Goal: Task Accomplishment & Management: Use online tool/utility

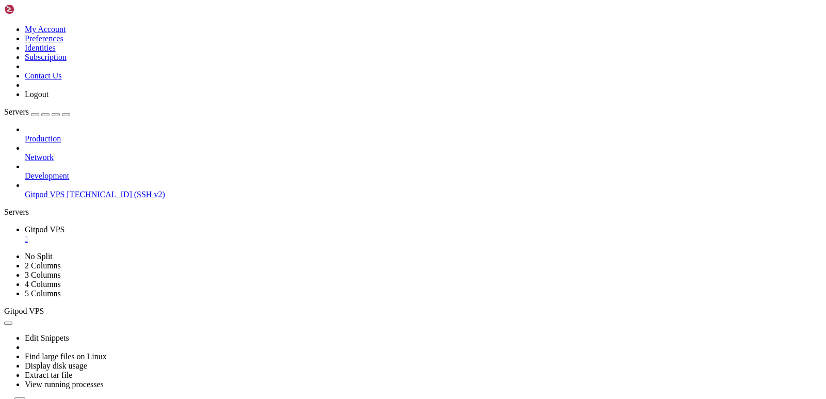
scroll to position [2411, 0]
drag, startPoint x: 183, startPoint y: 724, endPoint x: 8, endPoint y: 682, distance: 179.8
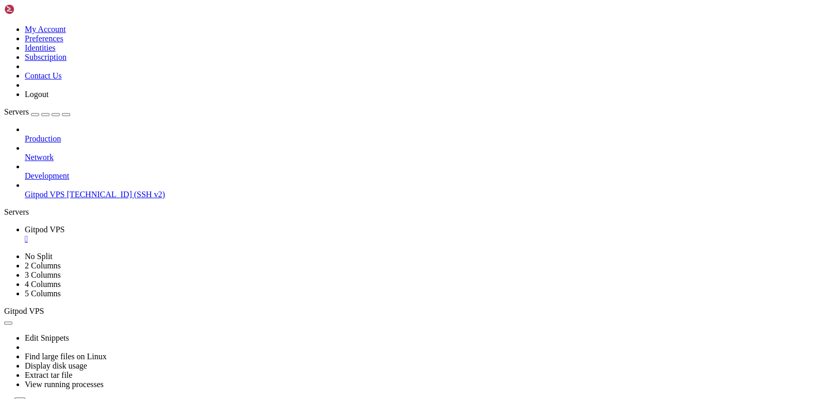
scroll to position [2542, 0]
drag, startPoint x: 569, startPoint y: 688, endPoint x: 28, endPoint y: 639, distance: 543.1
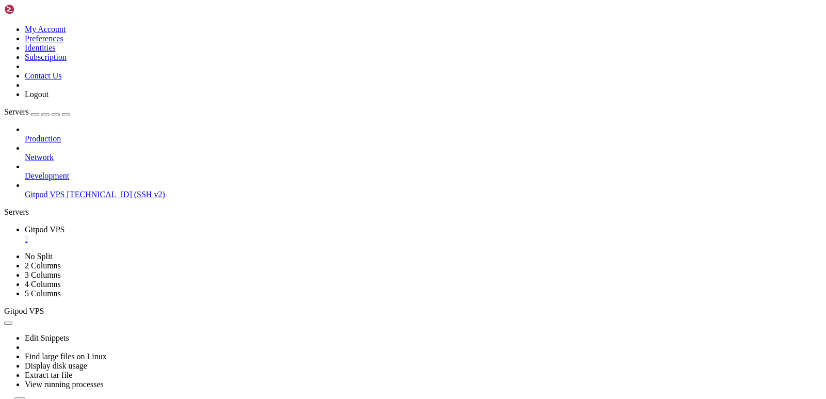
scroll to position [3068, 0]
drag, startPoint x: 109, startPoint y: 732, endPoint x: 8, endPoint y: 591, distance: 172.6
drag, startPoint x: 110, startPoint y: 736, endPoint x: 9, endPoint y: 459, distance: 294.3
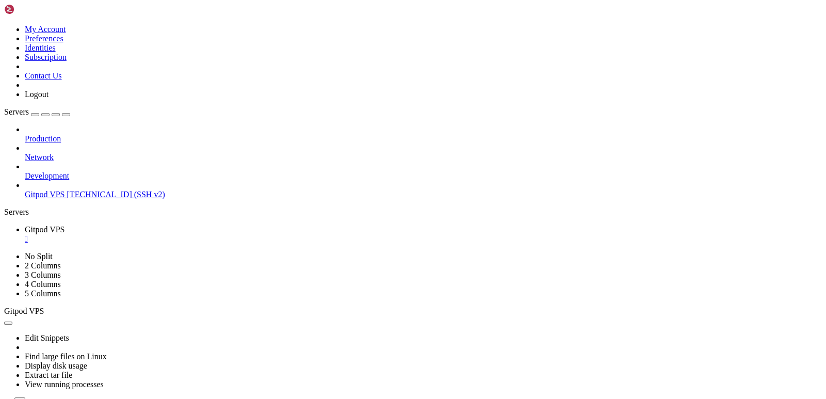
drag, startPoint x: 182, startPoint y: 671, endPoint x: 58, endPoint y: 596, distance: 145.1
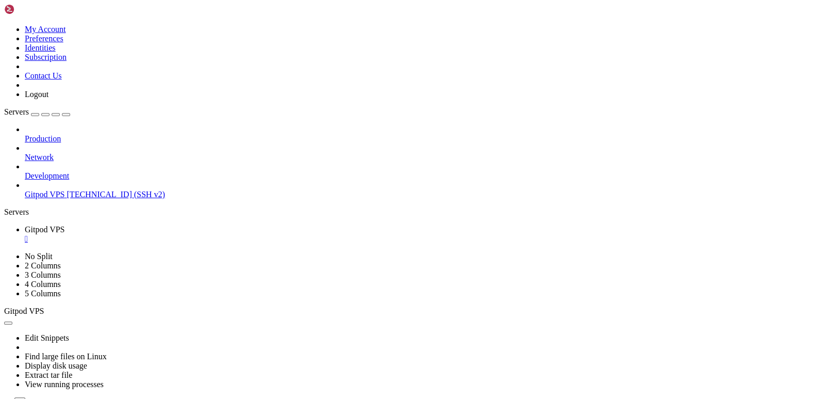
drag, startPoint x: 7, startPoint y: 450, endPoint x: 201, endPoint y: 669, distance: 292.6
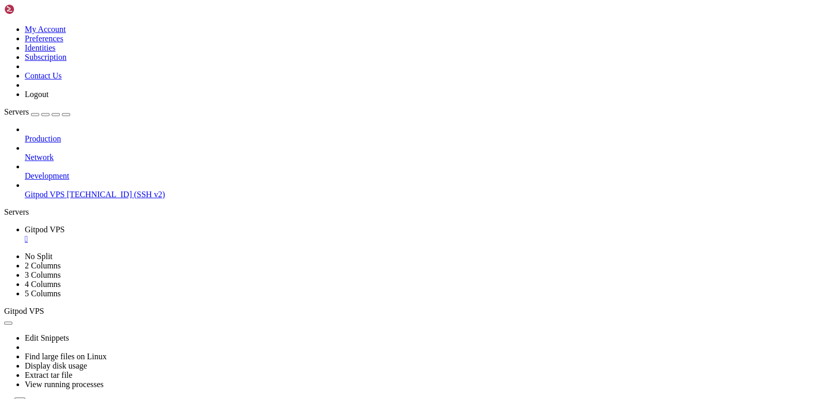
copy div "gh label create "status:blocked" -R $REPO -c f97316 -d "Блокировано" gh label c…"
drag, startPoint x: 9, startPoint y: 433, endPoint x: 191, endPoint y: 692, distance: 316.1
copy div "# 1) Создаём метки (цвет — без #) gh label create "status:in_progress" -R $REPO…"
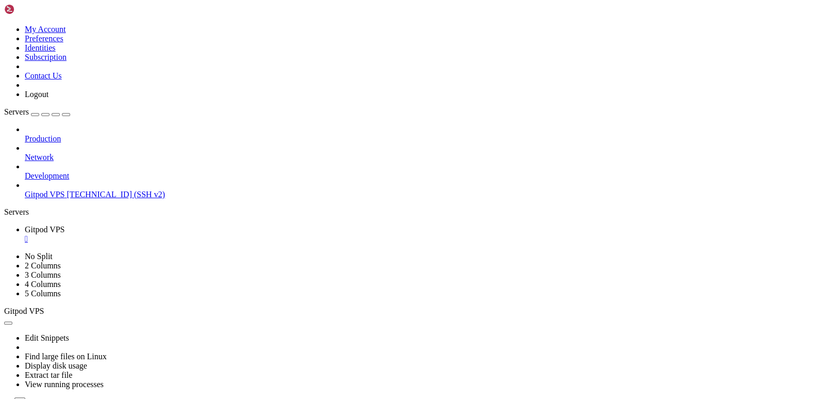
scroll to position [10966, 0]
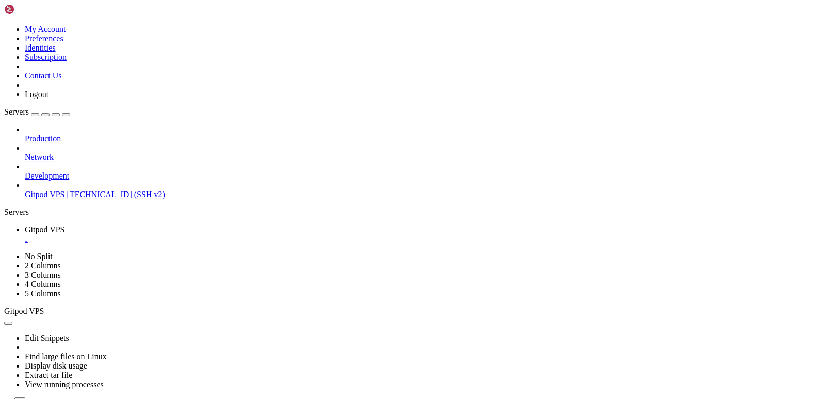
drag, startPoint x: 20, startPoint y: 602, endPoint x: 8, endPoint y: 557, distance: 45.8
drag, startPoint x: 15, startPoint y: 609, endPoint x: 9, endPoint y: 539, distance: 69.9
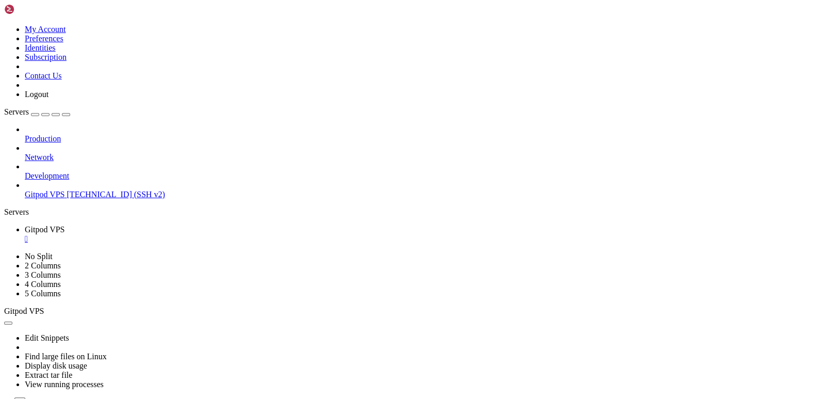
scroll to position [16657, 0]
copy div "mklabel "priority:p2" "eab308" "Средний приоритет" { "message": "Not Found", "d…"
drag, startPoint x: 6, startPoint y: 506, endPoint x: 87, endPoint y: 598, distance: 122.0
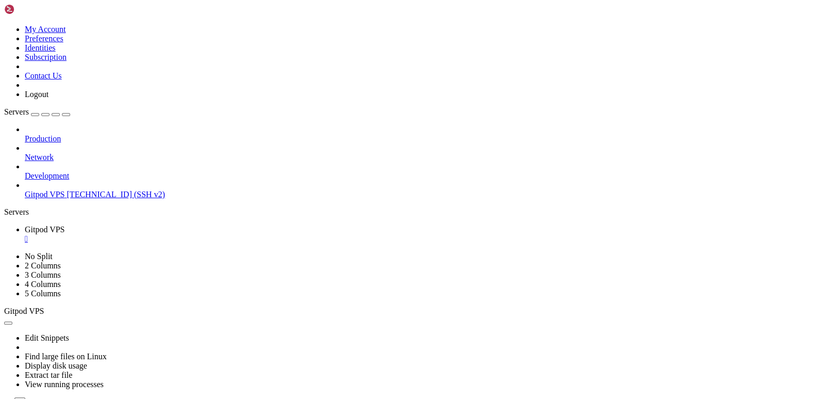
drag, startPoint x: 72, startPoint y: 534, endPoint x: 56, endPoint y: 529, distance: 17.4
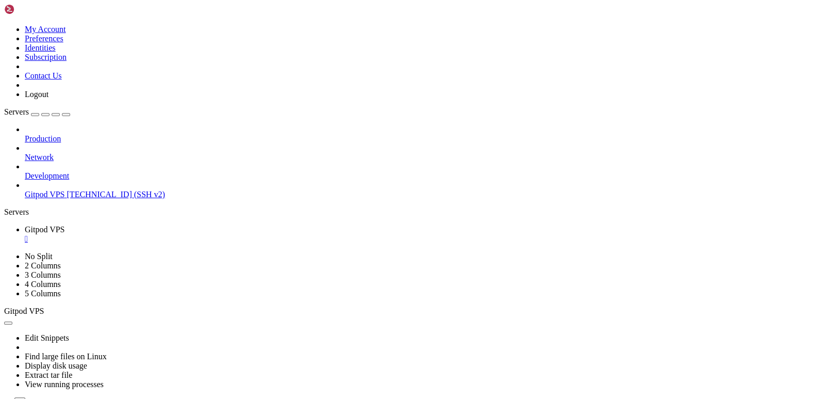
scroll to position [16605, 0]
drag, startPoint x: 8, startPoint y: 503, endPoint x: 154, endPoint y: 651, distance: 207.8
copy div "ubuntu@b2-15-de1 : ~ $ mklabel(){ curl -sS -X POST "[URL][DOMAIN_NAME]" \ mklab…"
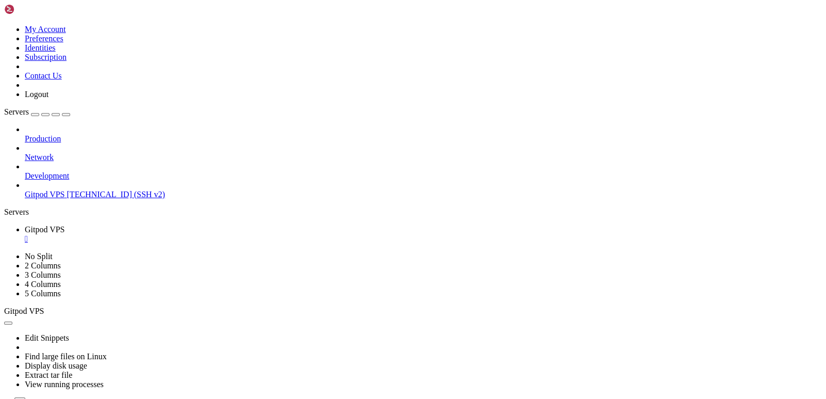
drag, startPoint x: 116, startPoint y: 732, endPoint x: 9, endPoint y: 687, distance: 115.3
drag, startPoint x: 131, startPoint y: 726, endPoint x: 8, endPoint y: 671, distance: 134.8
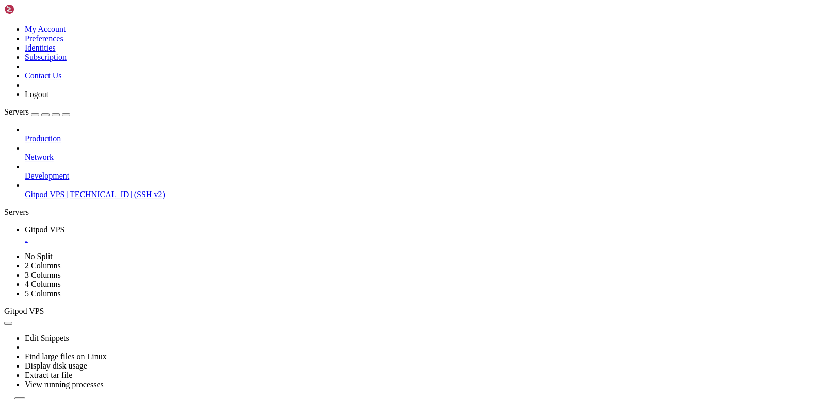
copy div "ubuntu@b2-15-de1 : ~ $ export REPO=072347-creator/uapi; echo "REPO=$REPO"; [ -n…"
drag, startPoint x: 119, startPoint y: 731, endPoint x: 112, endPoint y: 653, distance: 78.2
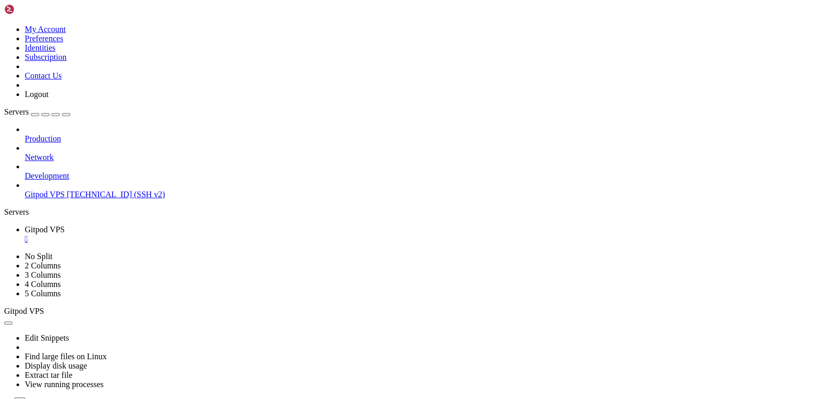
drag, startPoint x: 120, startPoint y: 731, endPoint x: 9, endPoint y: 583, distance: 184.8
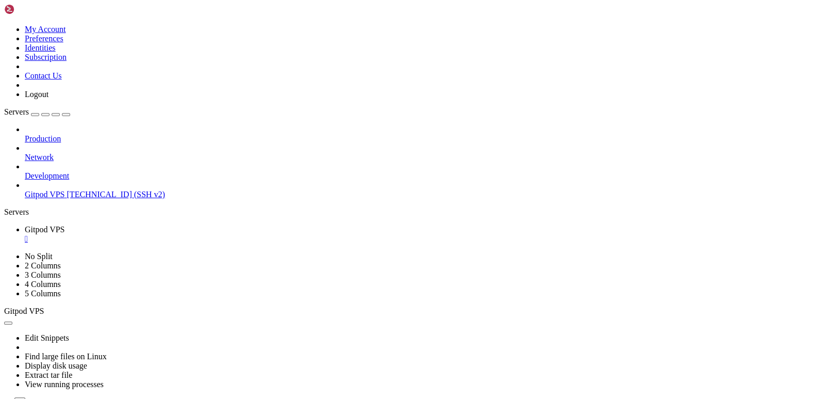
drag, startPoint x: 111, startPoint y: 732, endPoint x: 8, endPoint y: 644, distance: 135.4
drag, startPoint x: 111, startPoint y: 680, endPoint x: 9, endPoint y: 619, distance: 118.6
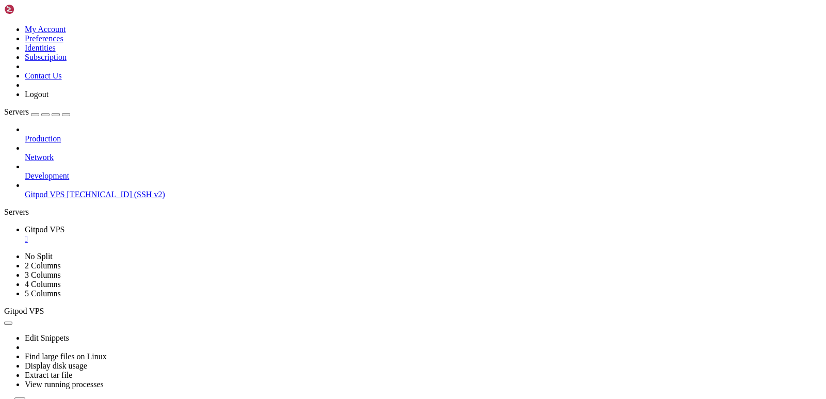
copy div "gh api -X POST repos/$REPO/issues -f title='Ops: PM2 startup + runner timer' -f…"
drag, startPoint x: 113, startPoint y: 731, endPoint x: 8, endPoint y: 630, distance: 146.2
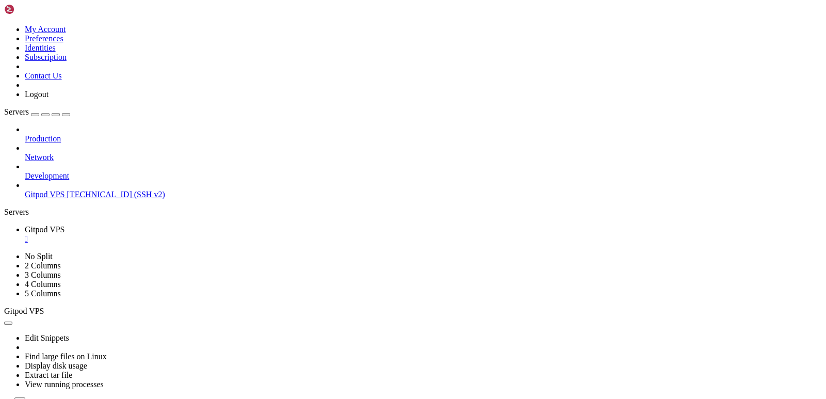
drag, startPoint x: 118, startPoint y: 731, endPoint x: 56, endPoint y: 543, distance: 197.0
drag, startPoint x: 116, startPoint y: 728, endPoint x: 14, endPoint y: 559, distance: 197.6
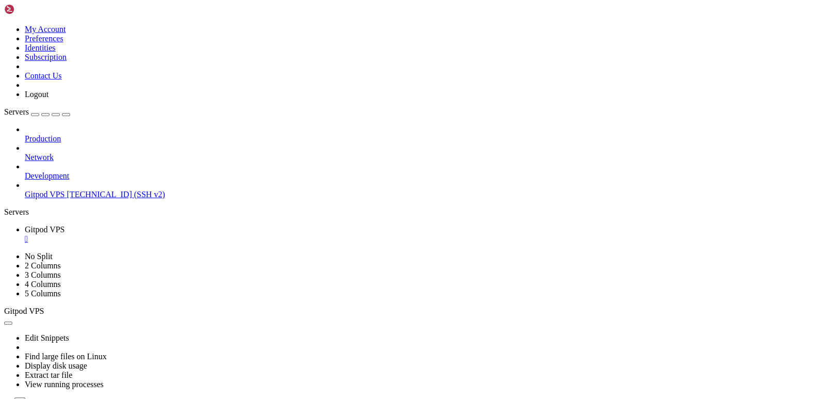
scroll to position [23221, 0]
copy div ""body" : null , "closed_by" : null , "reactions" : { "url" : "[URL][DOMAIN_NAME…"
drag, startPoint x: 108, startPoint y: 729, endPoint x: 45, endPoint y: 693, distance: 72.3
